Goal: Task Accomplishment & Management: Complete application form

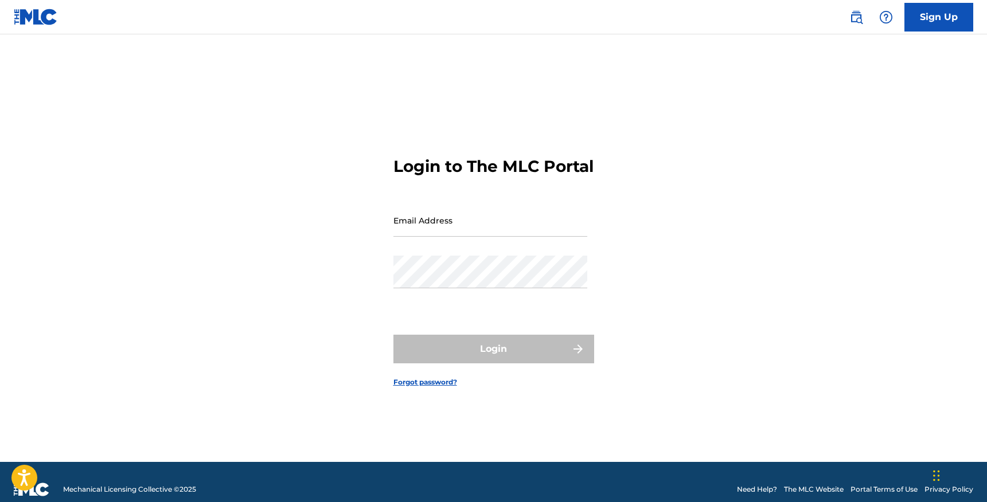
type input "[EMAIL_ADDRESS][DOMAIN_NAME]"
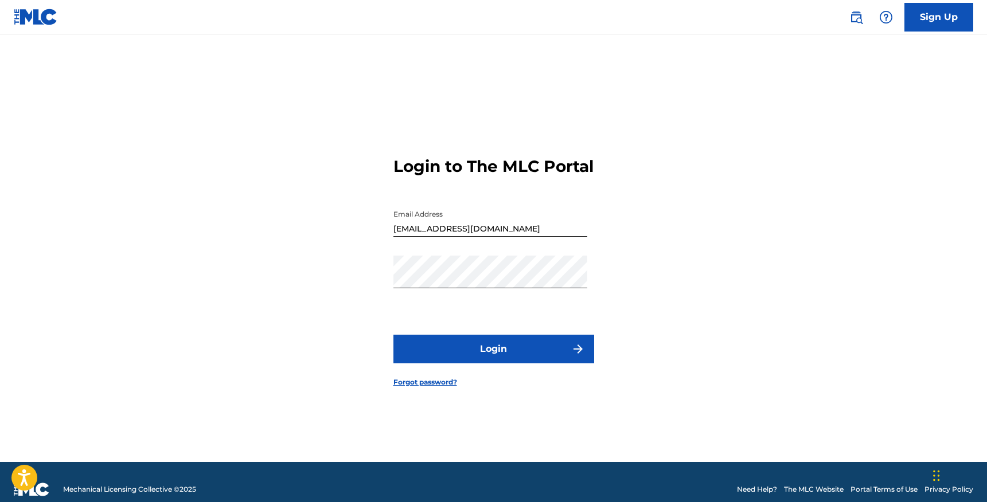
click at [457, 329] on form "Login to The MLC Portal Email Address [EMAIL_ADDRESS][DOMAIN_NAME] Password Log…" at bounding box center [493, 262] width 201 height 399
click at [459, 359] on button "Login" at bounding box center [493, 349] width 201 height 29
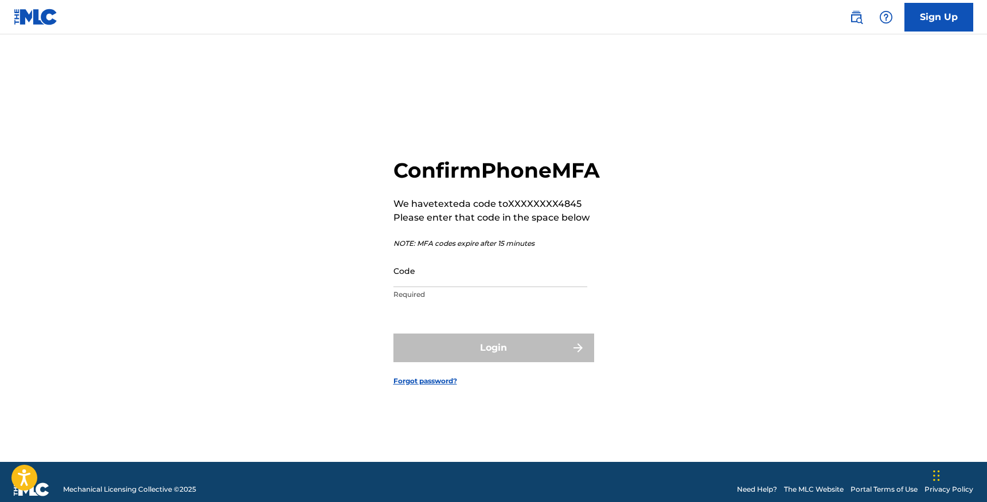
click at [407, 287] on input "Code" at bounding box center [490, 271] width 194 height 33
paste input "563138"
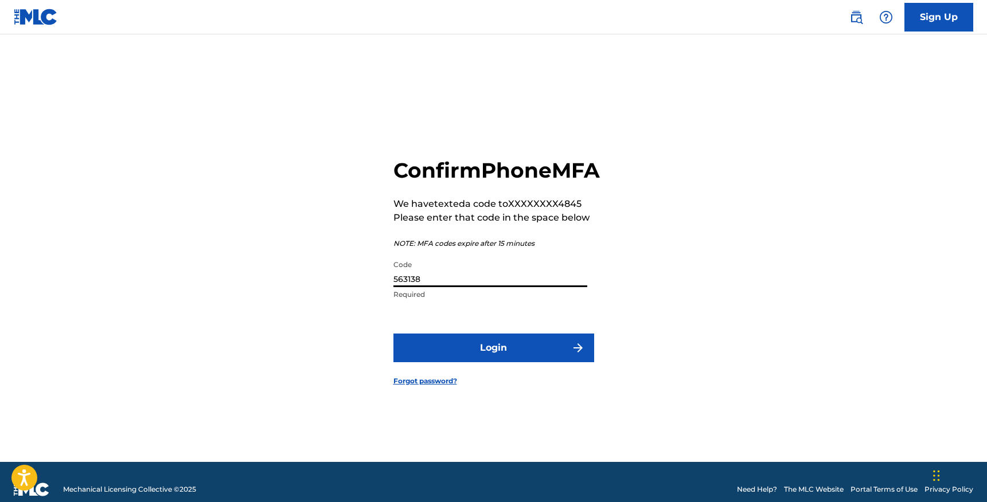
type input "563138"
click at [435, 357] on button "Login" at bounding box center [493, 348] width 201 height 29
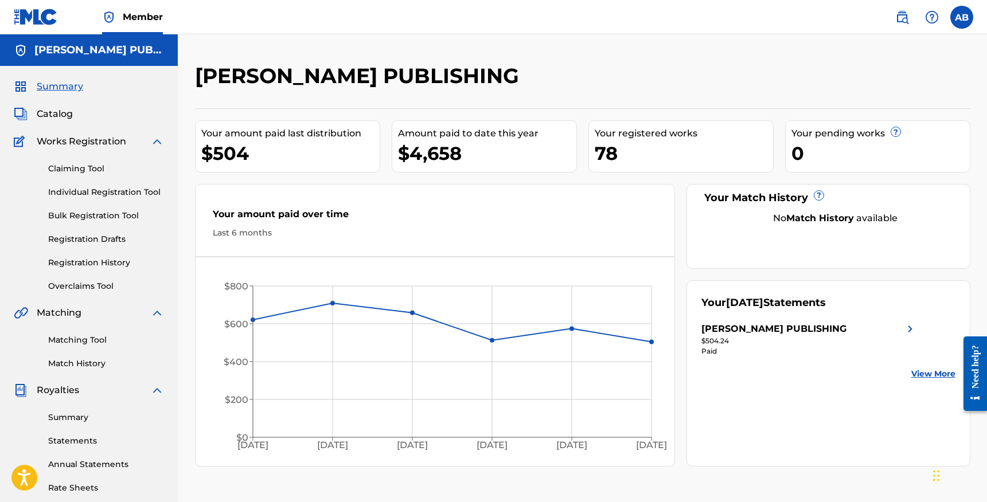
click at [114, 191] on link "Individual Registration Tool" at bounding box center [106, 192] width 116 height 12
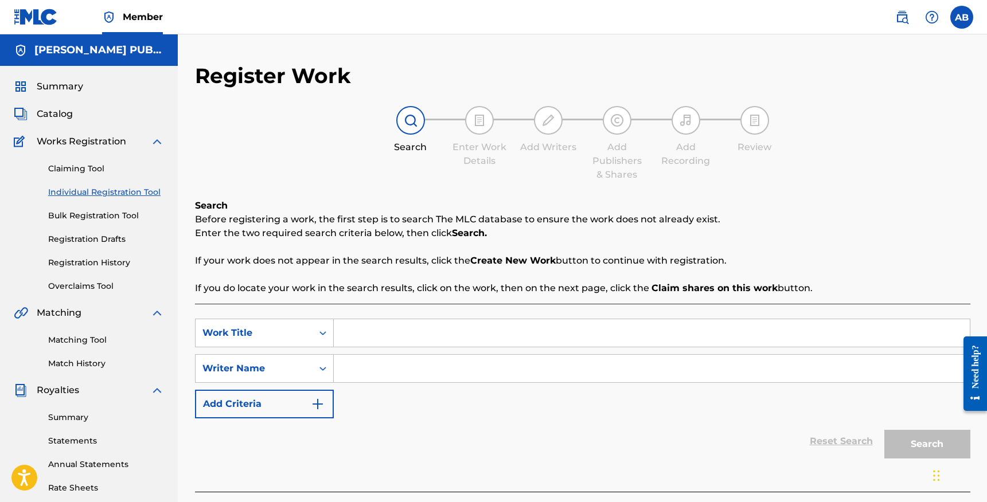
click at [377, 335] on input "Search Form" at bounding box center [652, 333] width 636 height 28
type input "boys boys boys"
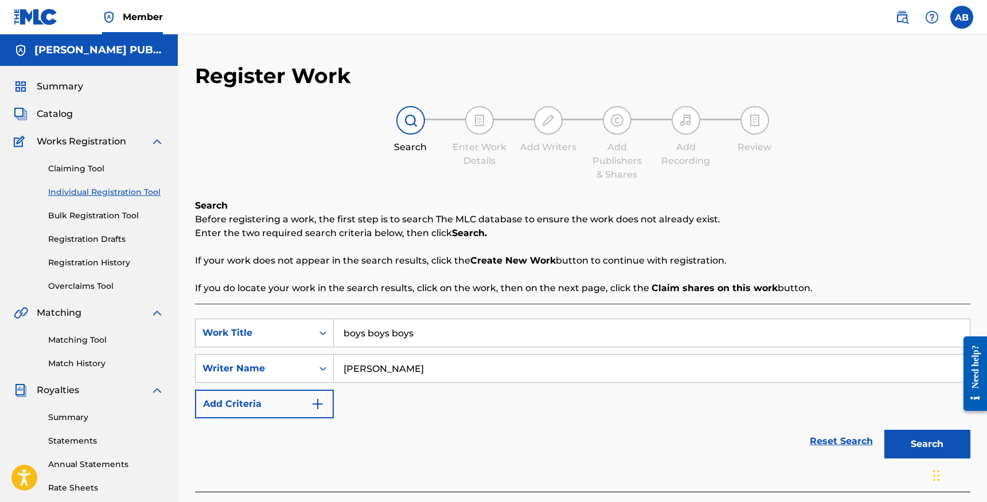
type input "[PERSON_NAME]"
click at [932, 440] on button "Search" at bounding box center [927, 444] width 86 height 29
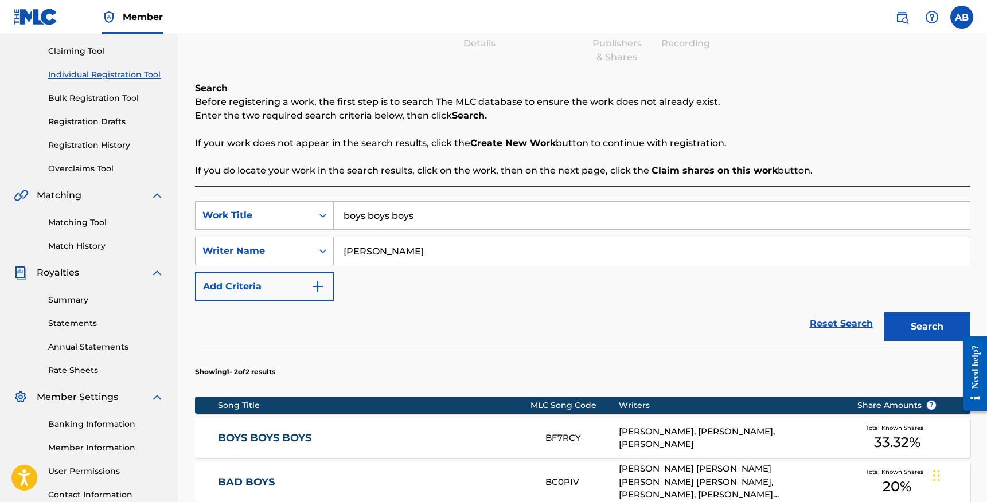
scroll to position [156, 0]
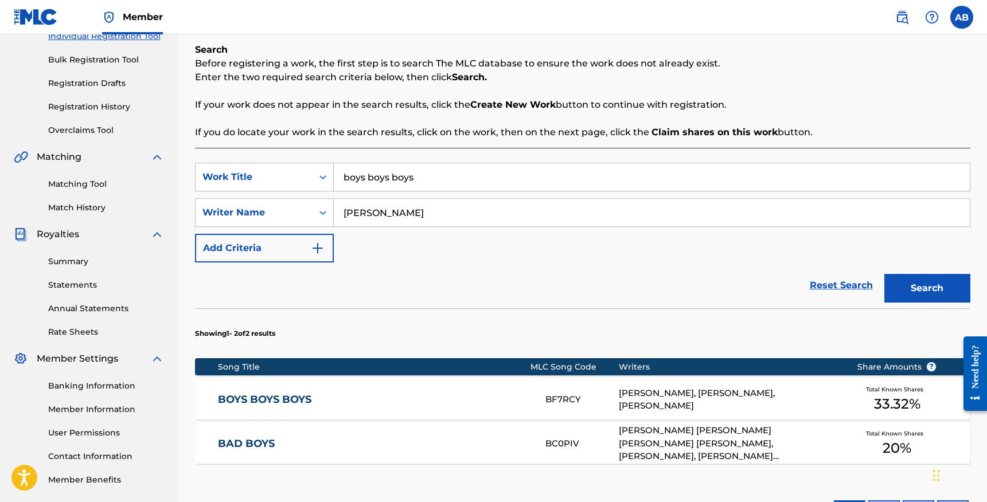
click at [644, 398] on div "[PERSON_NAME], [PERSON_NAME], [PERSON_NAME]" at bounding box center [729, 400] width 221 height 26
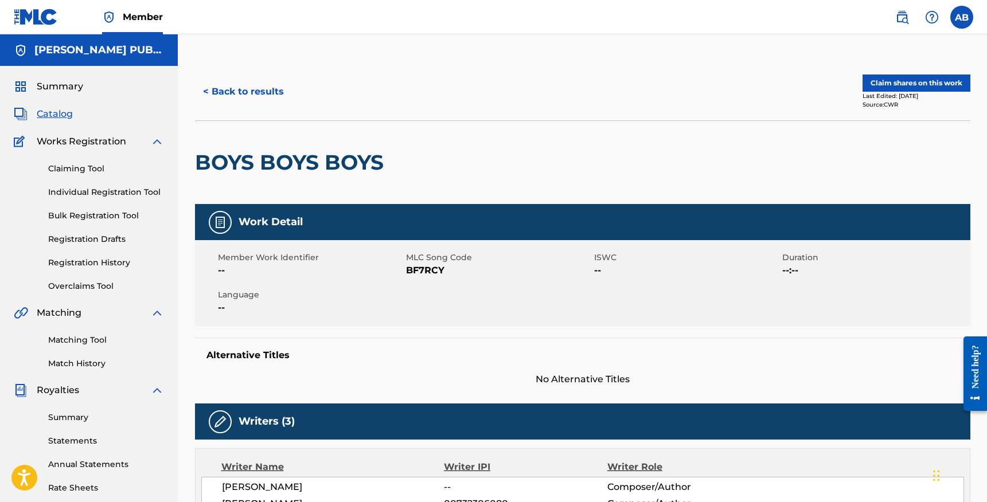
click at [878, 79] on button "Claim shares on this work" at bounding box center [916, 83] width 108 height 17
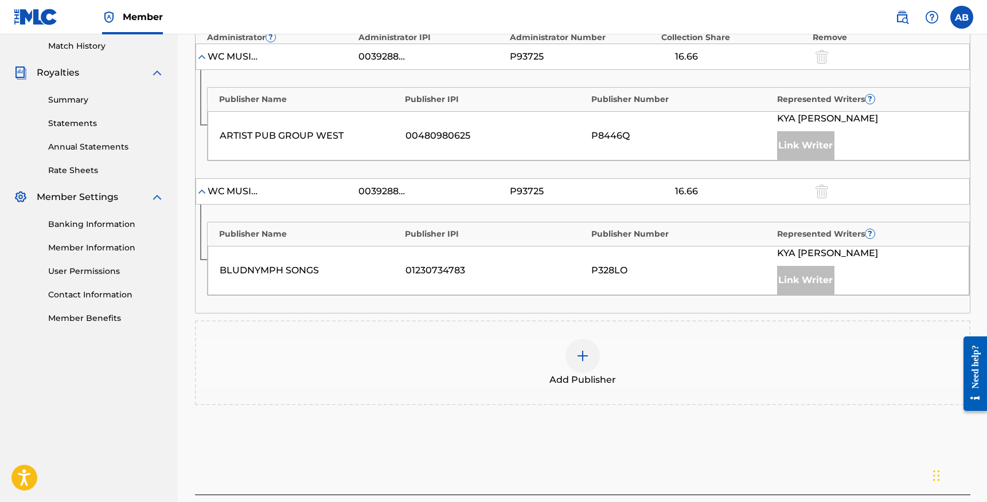
scroll to position [406, 0]
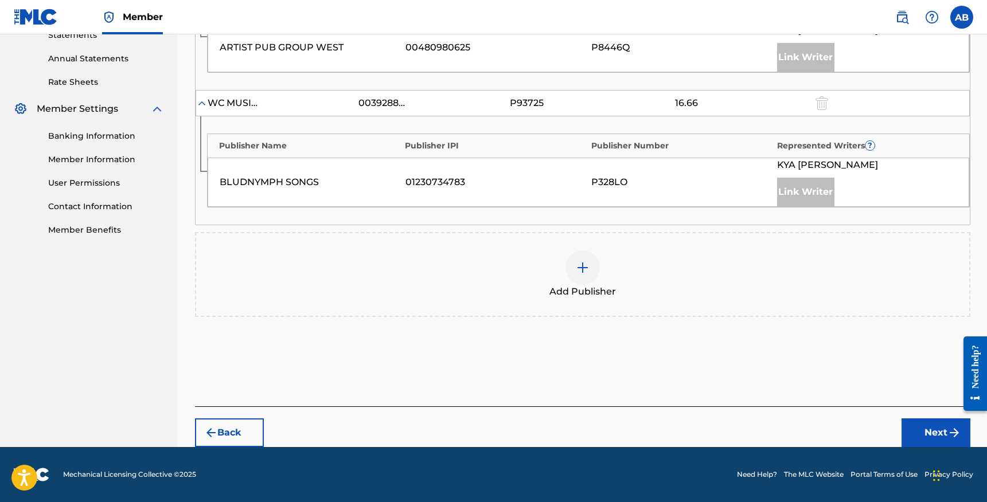
click at [574, 261] on div at bounding box center [582, 268] width 34 height 34
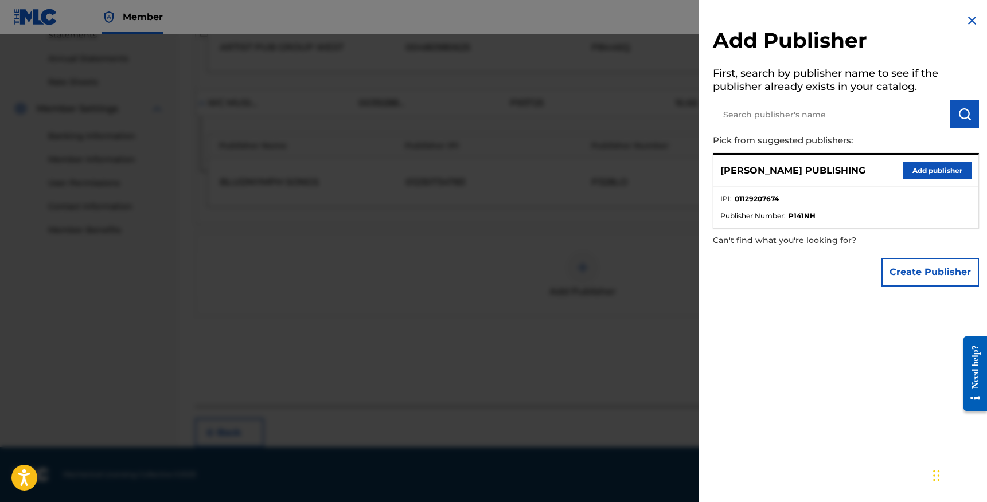
click at [908, 169] on button "Add publisher" at bounding box center [936, 170] width 69 height 17
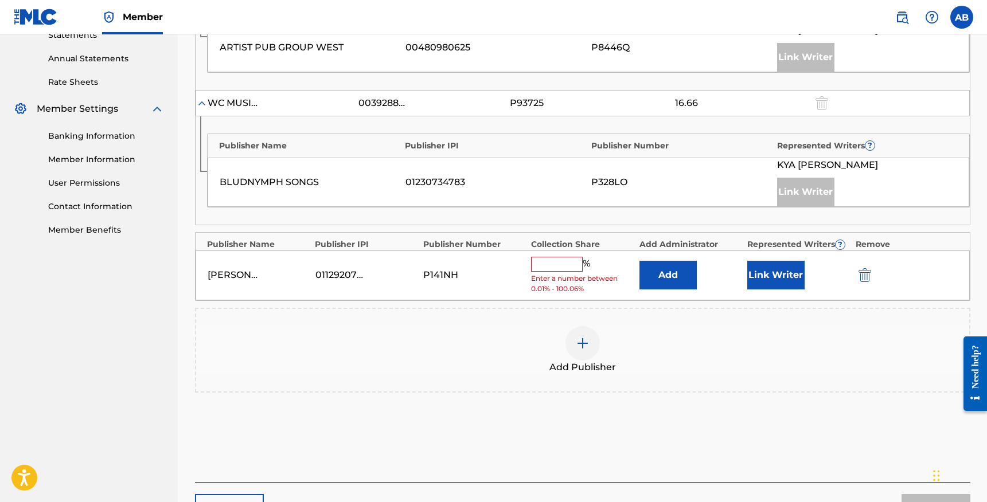
click at [561, 263] on input "text" at bounding box center [557, 264] width 52 height 15
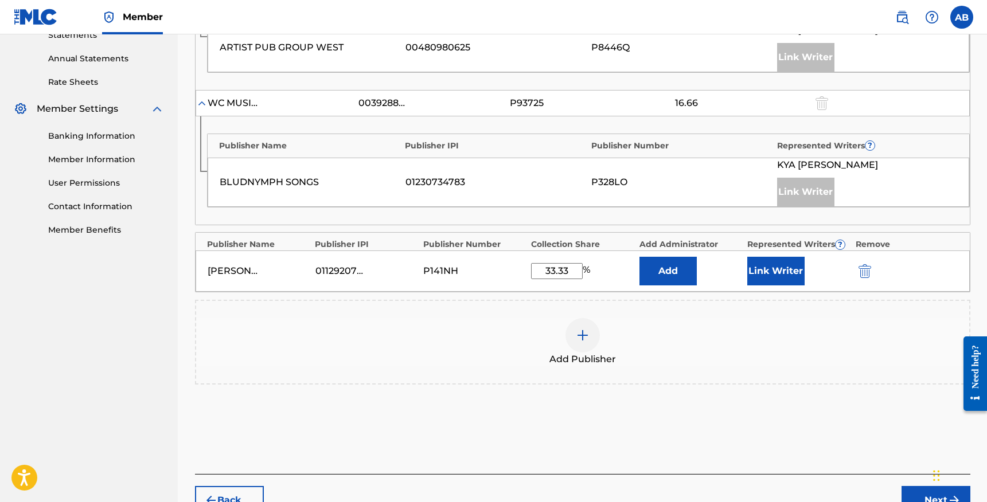
type input "33.33"
click at [926, 492] on button "Next" at bounding box center [935, 500] width 69 height 29
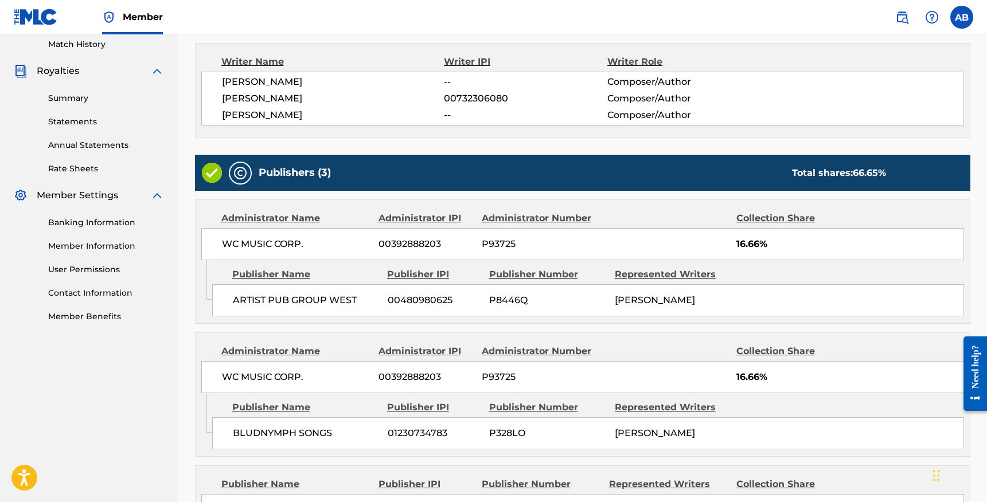
scroll to position [466, 0]
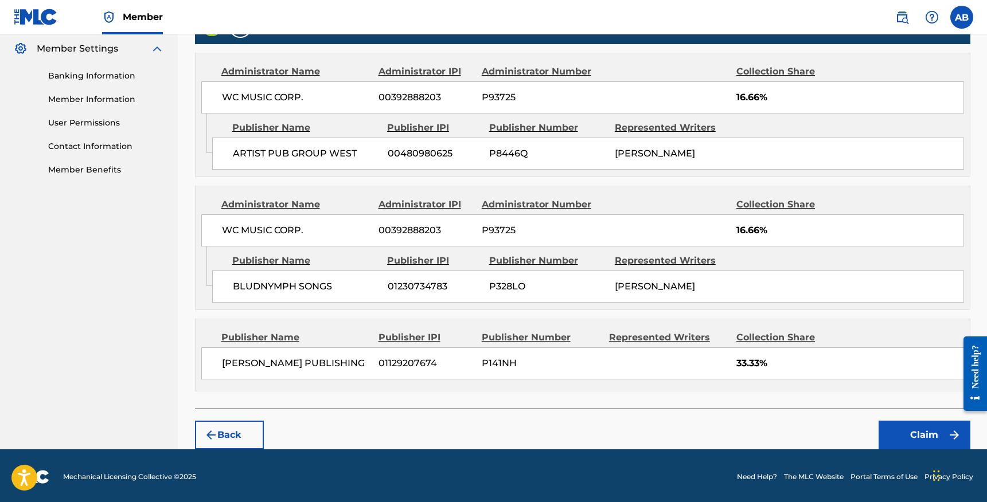
click at [881, 426] on button "Claim" at bounding box center [924, 435] width 92 height 29
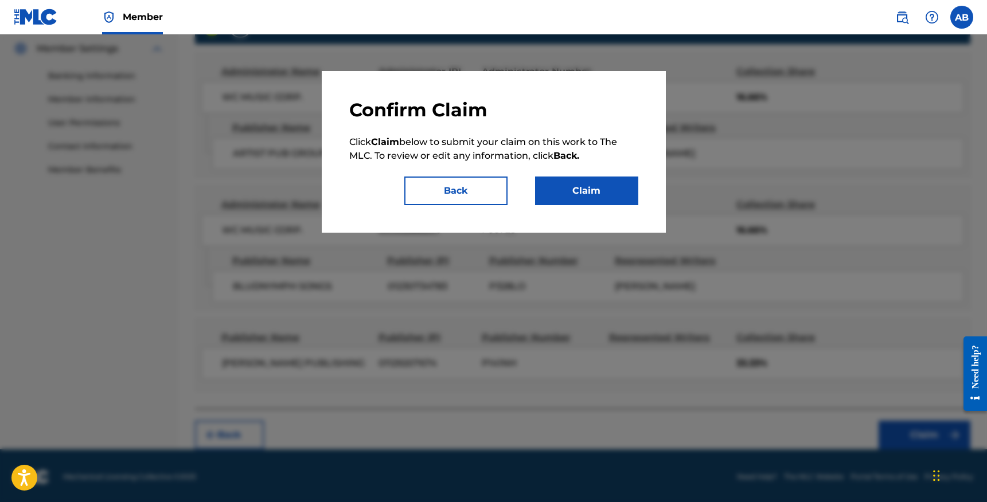
click at [466, 203] on button "Back" at bounding box center [455, 191] width 103 height 29
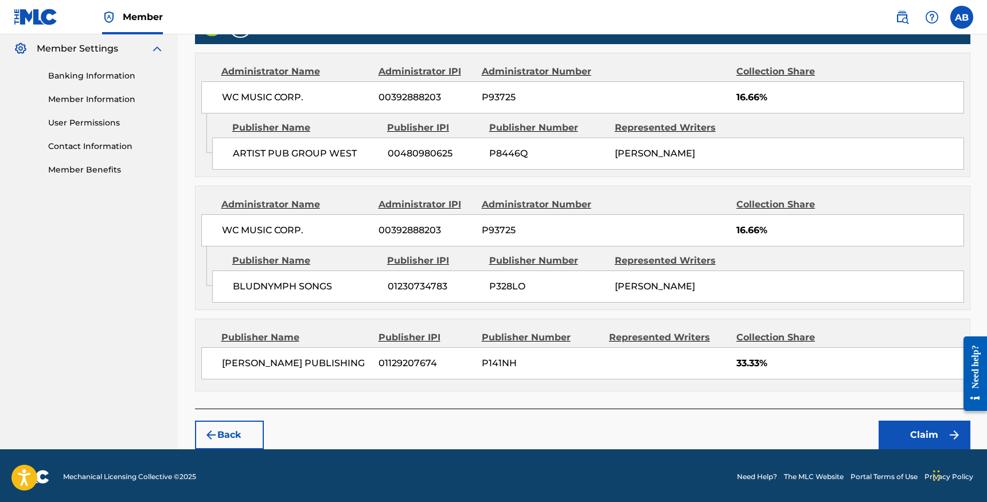
click at [242, 428] on button "Back" at bounding box center [229, 435] width 69 height 29
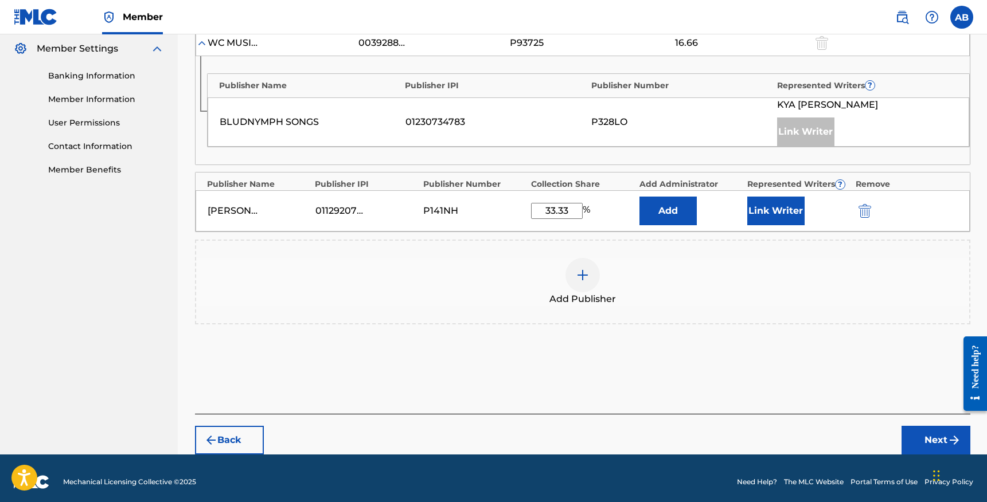
click at [770, 209] on button "Link Writer" at bounding box center [775, 211] width 57 height 29
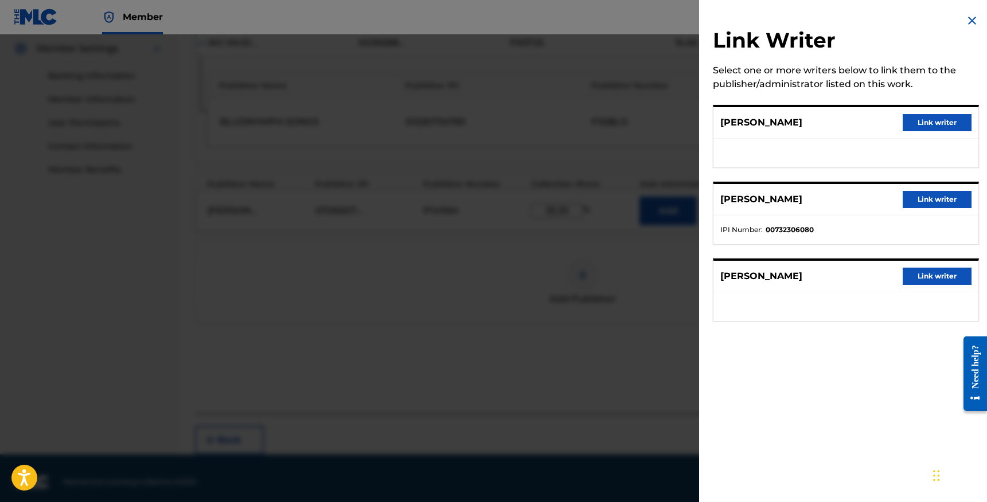
click at [932, 193] on button "Link writer" at bounding box center [936, 199] width 69 height 17
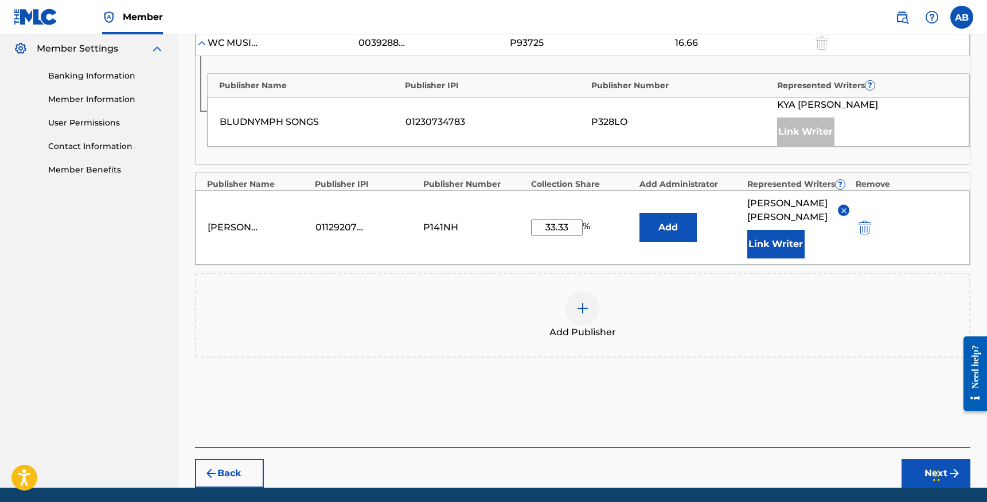
click at [906, 462] on button "Next" at bounding box center [935, 473] width 69 height 29
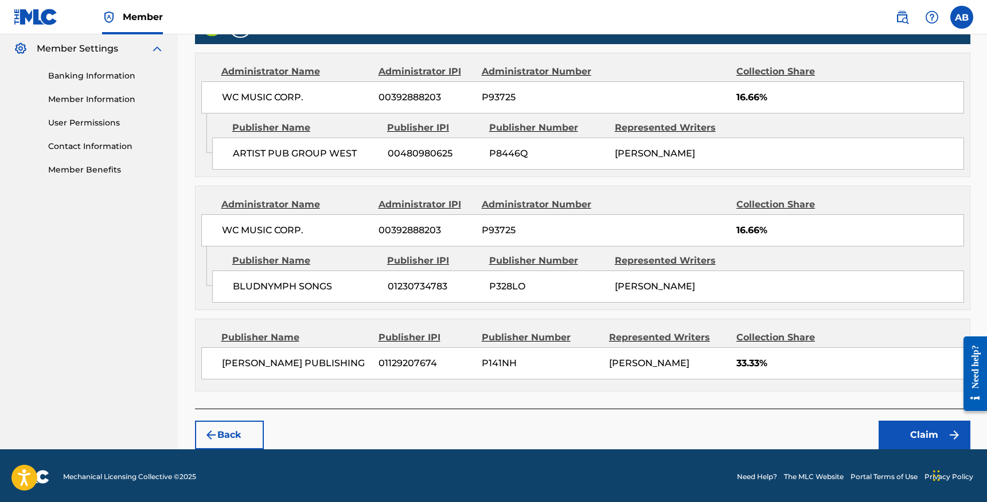
click at [896, 436] on button "Claim" at bounding box center [924, 435] width 92 height 29
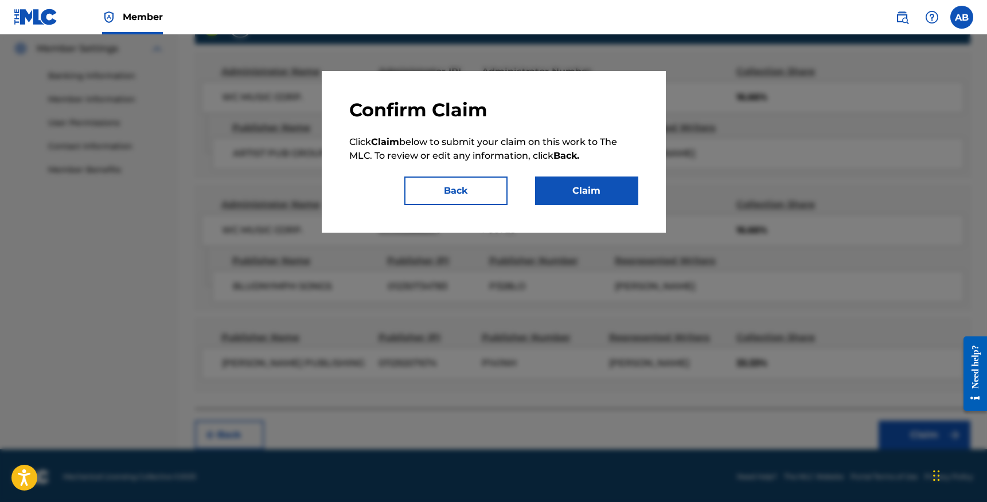
click at [608, 197] on button "Claim" at bounding box center [586, 191] width 103 height 29
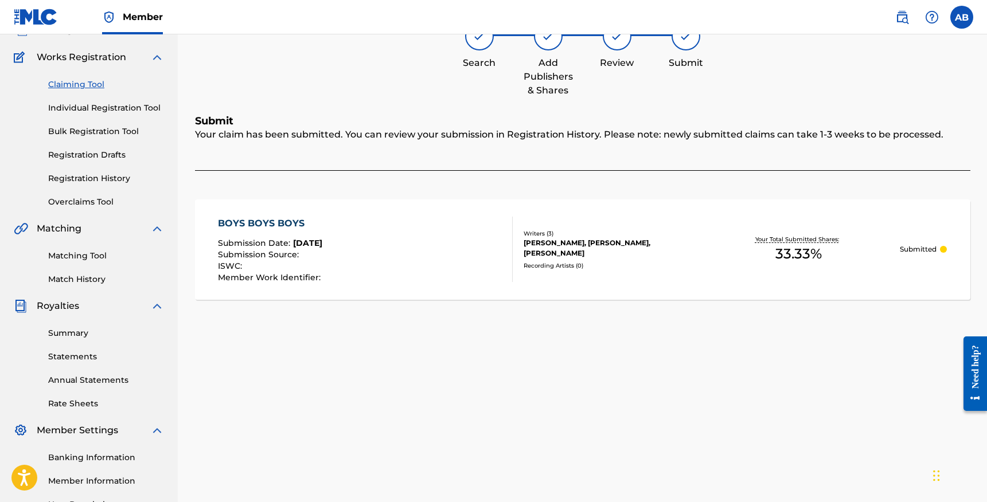
scroll to position [0, 0]
